Goal: Check status: Check status

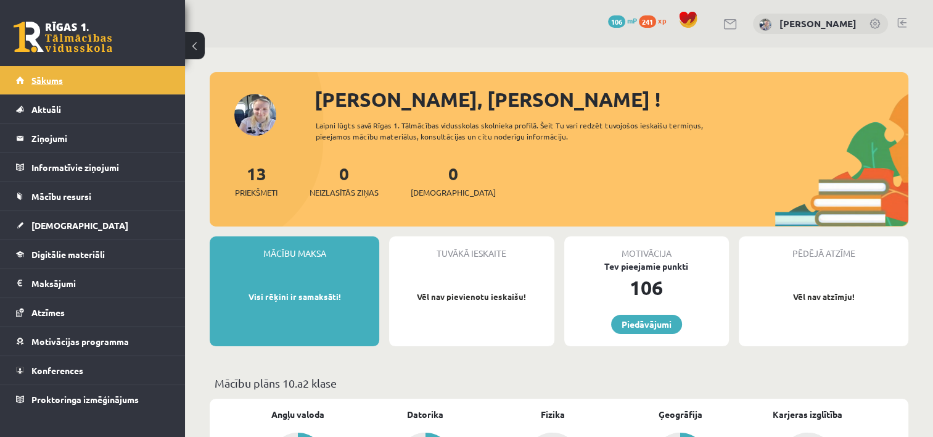
click at [48, 76] on span "Sākums" at bounding box center [46, 80] width 31 height 11
click at [440, 195] on span "[DEMOGRAPHIC_DATA]" at bounding box center [453, 192] width 85 height 12
